Goal: Task Accomplishment & Management: Manage account settings

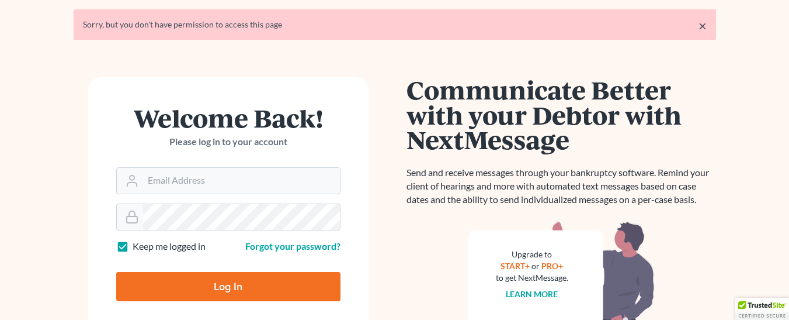
scroll to position [58, 0]
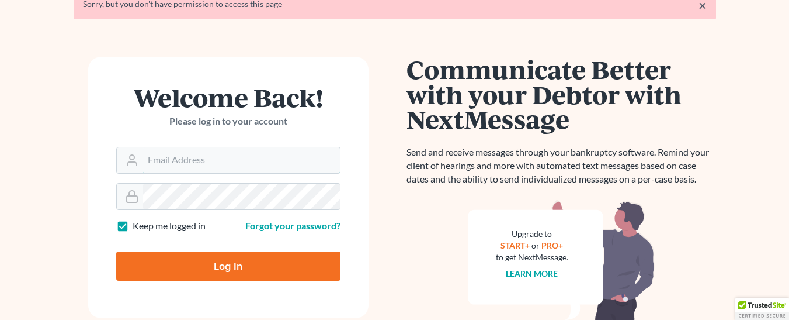
type input "kylie@attorneydebtfighters.com"
click at [214, 261] on input "Log In" at bounding box center [228, 265] width 224 height 29
type input "Thinking..."
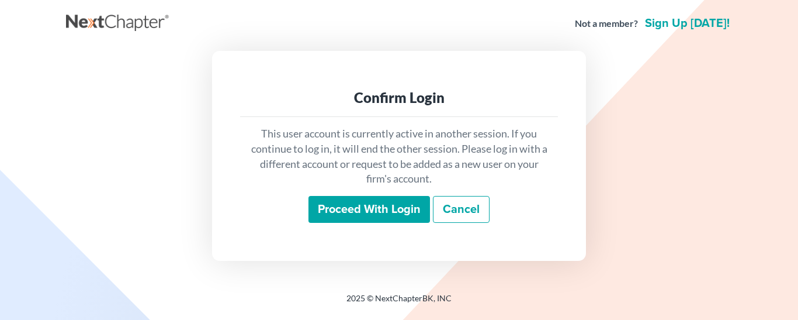
click at [477, 207] on link "Cancel" at bounding box center [461, 209] width 57 height 27
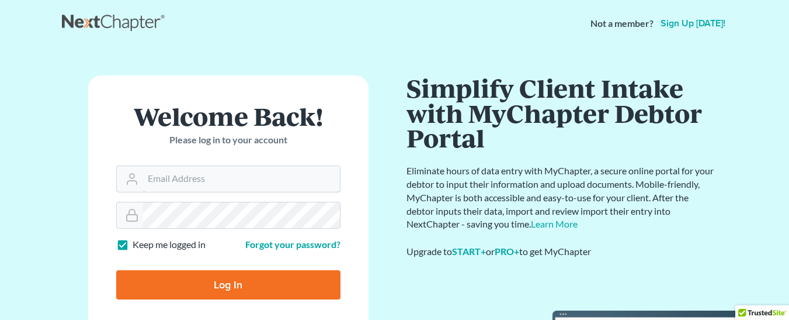
type input "kylie@attorneydebtfighters.com"
click at [400, 40] on nav "Not a member? Sign up today!" at bounding box center [394, 23] width 789 height 47
